Goal: Check status: Check status

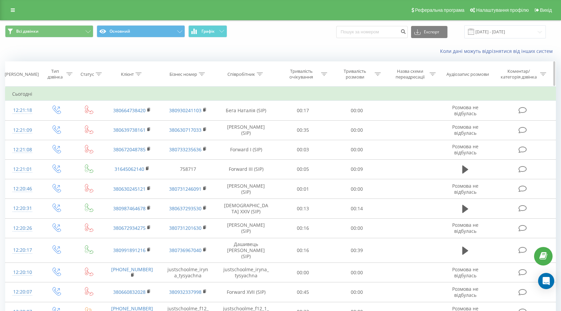
click at [140, 74] on icon at bounding box center [138, 73] width 6 height 3
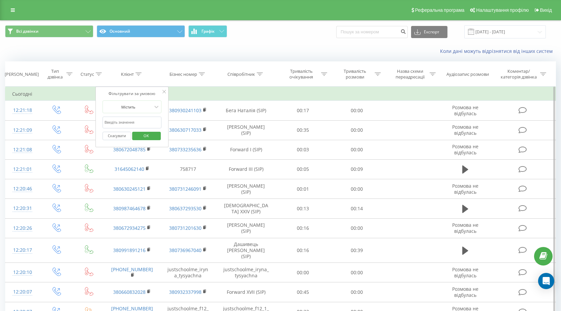
click at [108, 122] on input "text" at bounding box center [131, 122] width 59 height 12
paste input "0999700114"
type input "0999700114"
click at [144, 132] on span "OK" at bounding box center [146, 135] width 19 height 10
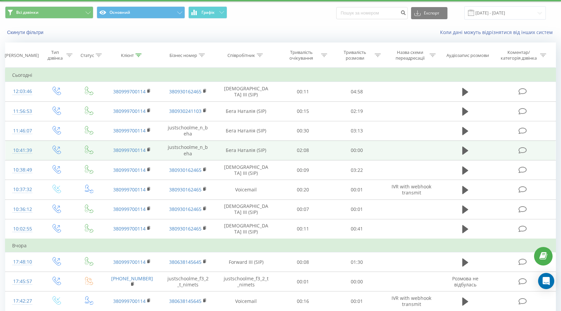
scroll to position [34, 0]
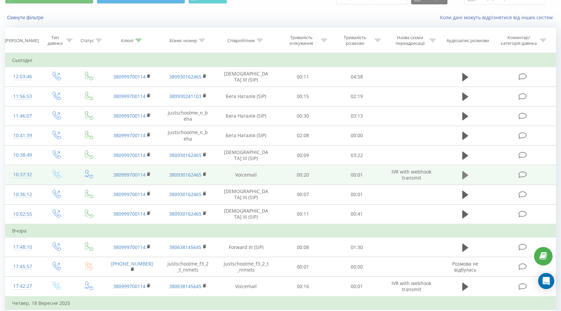
click at [464, 176] on icon at bounding box center [465, 175] width 6 height 8
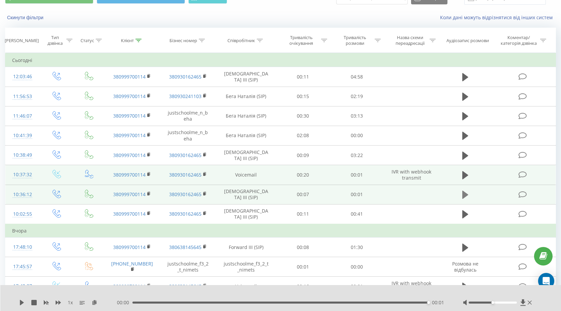
click at [464, 191] on icon at bounding box center [465, 194] width 6 height 9
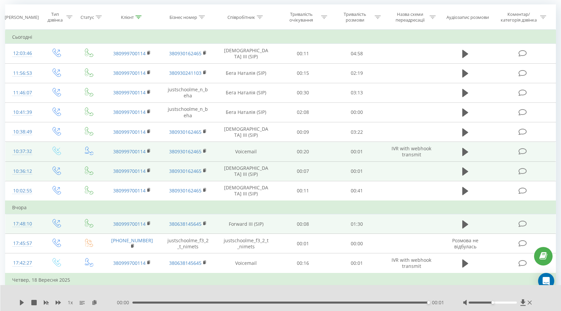
scroll to position [55, 0]
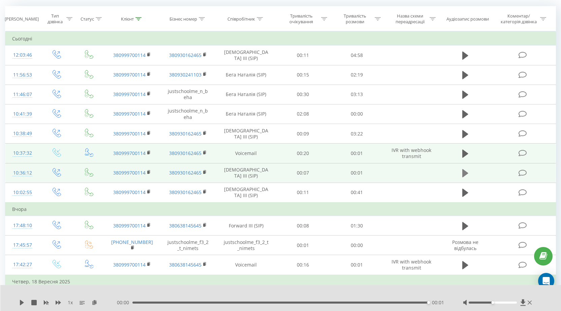
click at [463, 175] on icon at bounding box center [465, 173] width 6 height 8
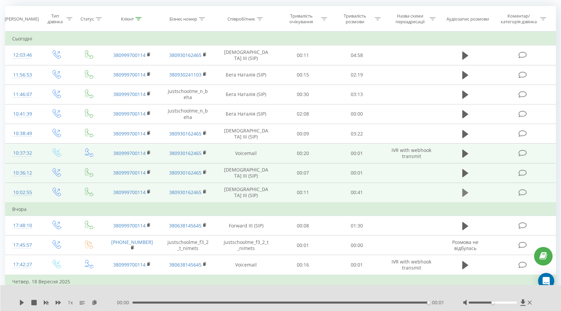
click at [464, 191] on icon at bounding box center [465, 193] width 6 height 8
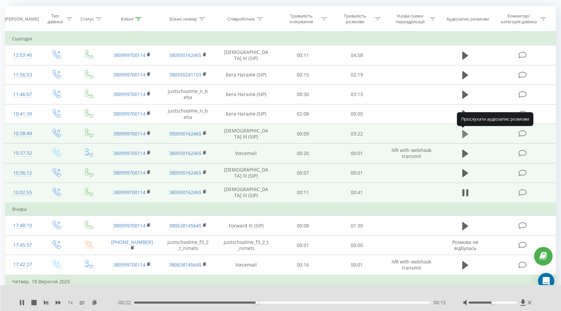
click at [465, 136] on icon at bounding box center [465, 134] width 6 height 8
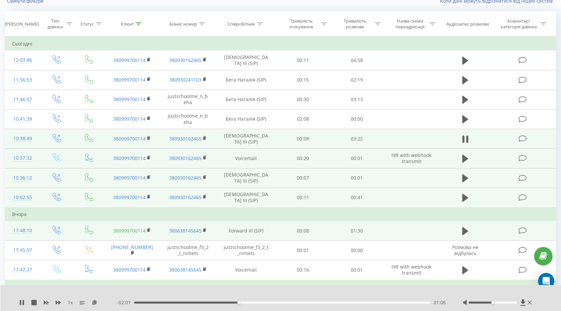
scroll to position [101, 0]
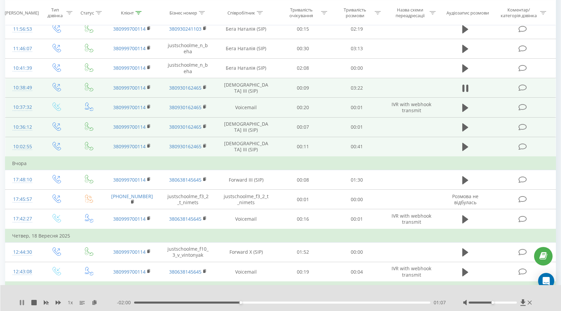
click at [23, 301] on icon at bounding box center [23, 302] width 1 height 5
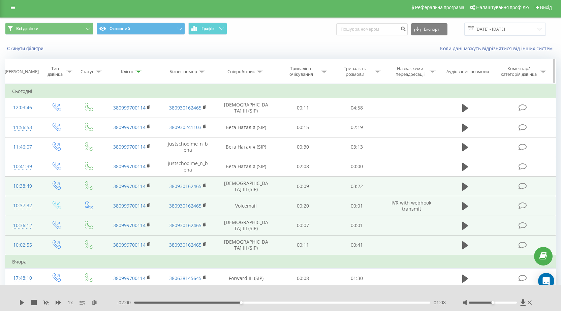
scroll to position [0, 0]
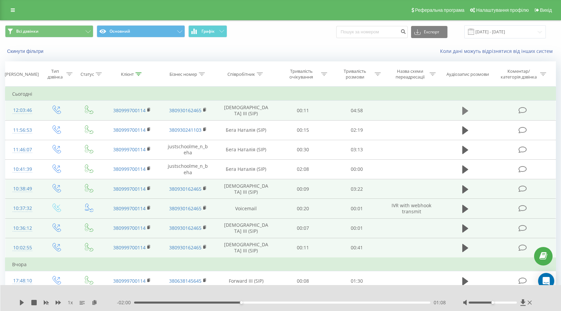
click at [462, 111] on icon at bounding box center [465, 111] width 6 height 8
drag, startPoint x: 492, startPoint y: 303, endPoint x: 516, endPoint y: 303, distance: 24.6
click at [516, 303] on div "Accessibility label" at bounding box center [516, 302] width 3 height 3
click at [20, 304] on icon at bounding box center [20, 302] width 1 height 5
